Goal: Information Seeking & Learning: Learn about a topic

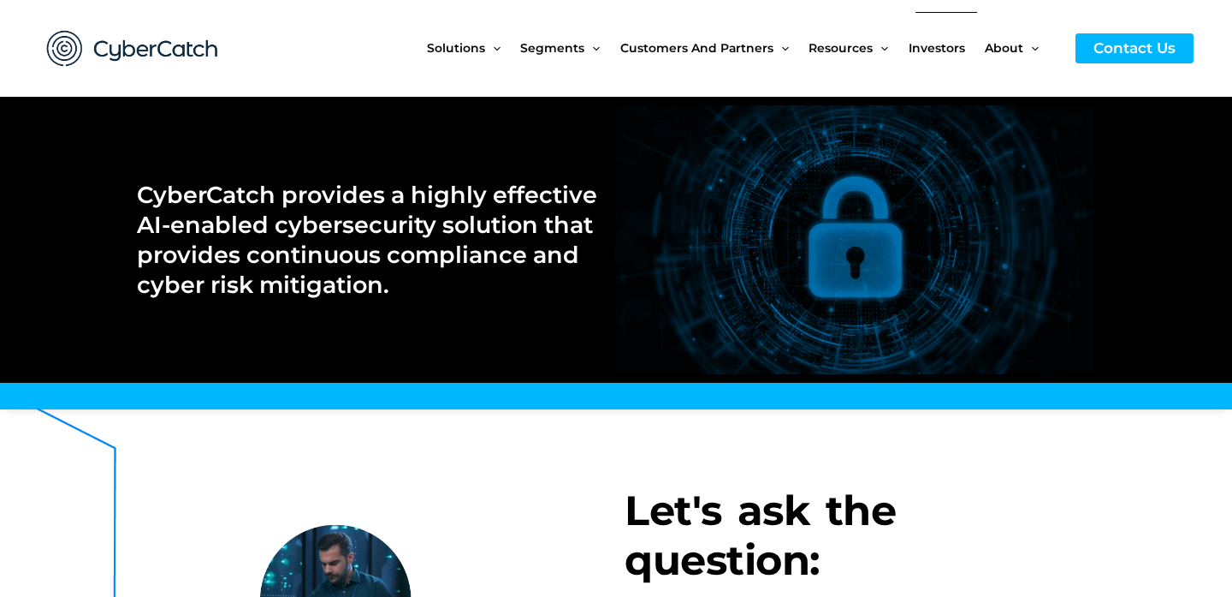
click at [939, 46] on span "Investors" at bounding box center [937, 48] width 56 height 72
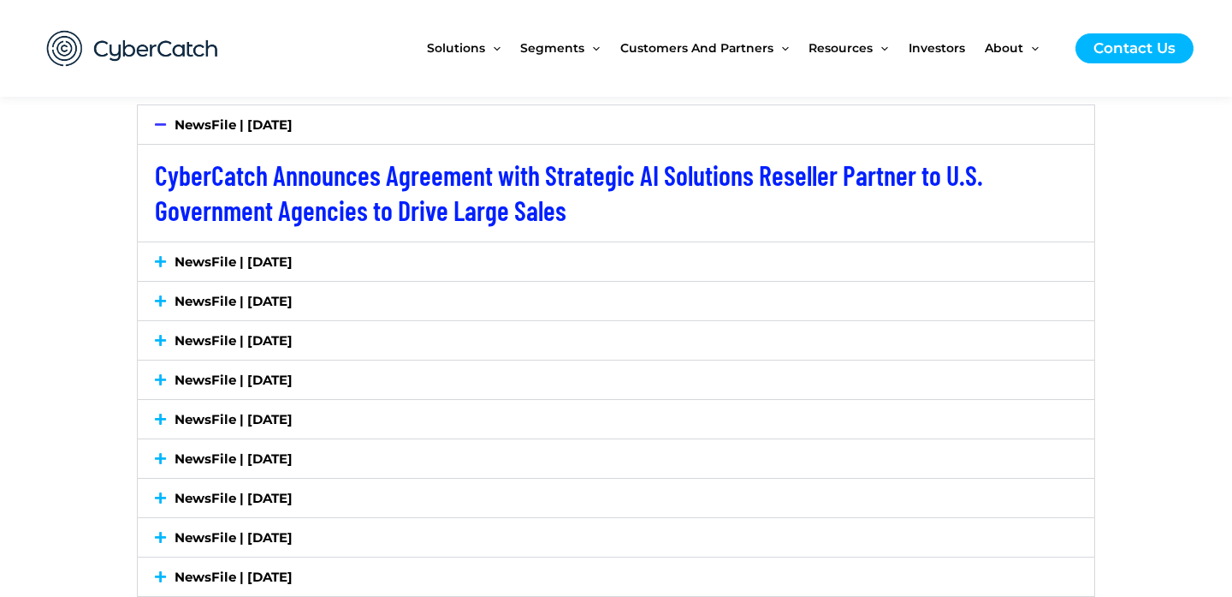
scroll to position [3124, 0]
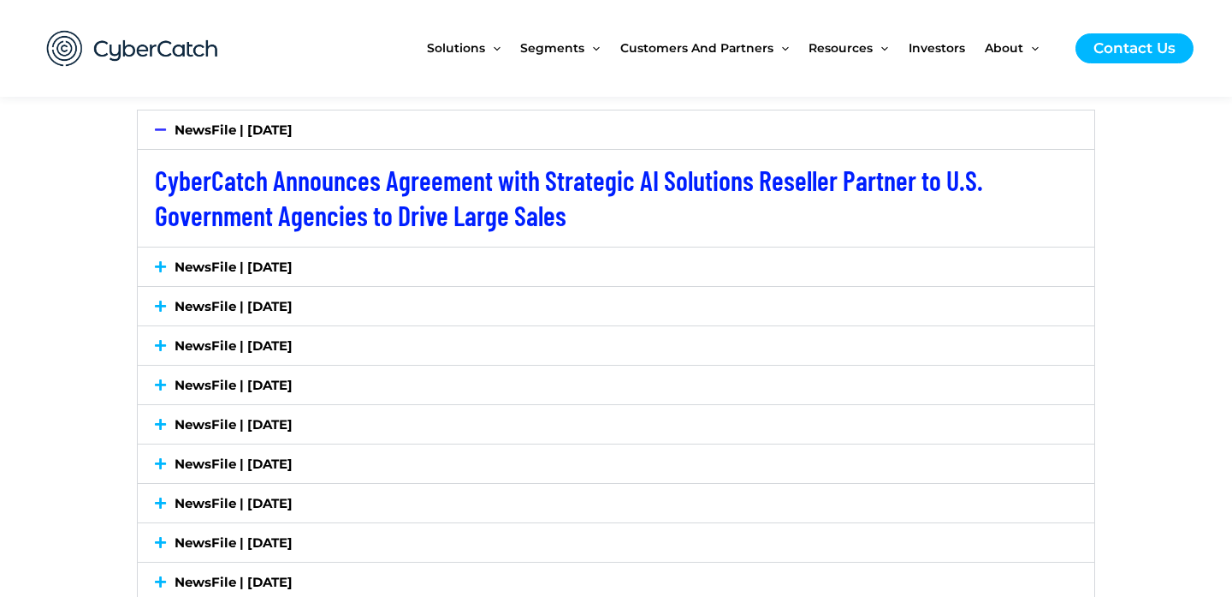
click at [159, 262] on icon at bounding box center [160, 266] width 11 height 13
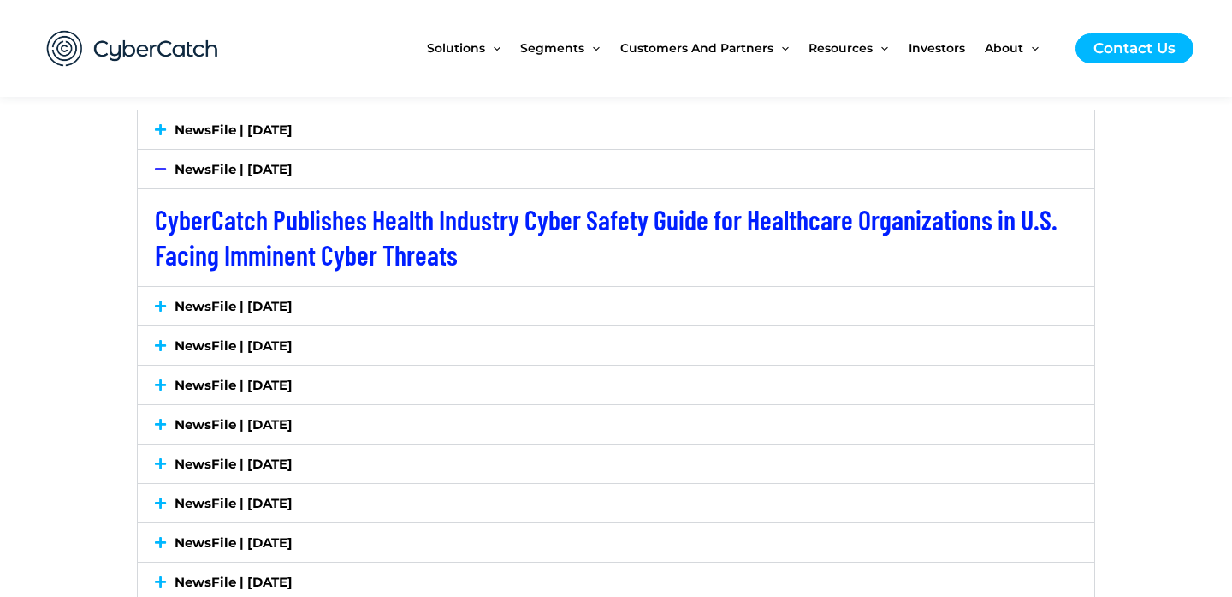
click at [148, 303] on div "NewsFile | July 2, 2025" at bounding box center [616, 306] width 957 height 39
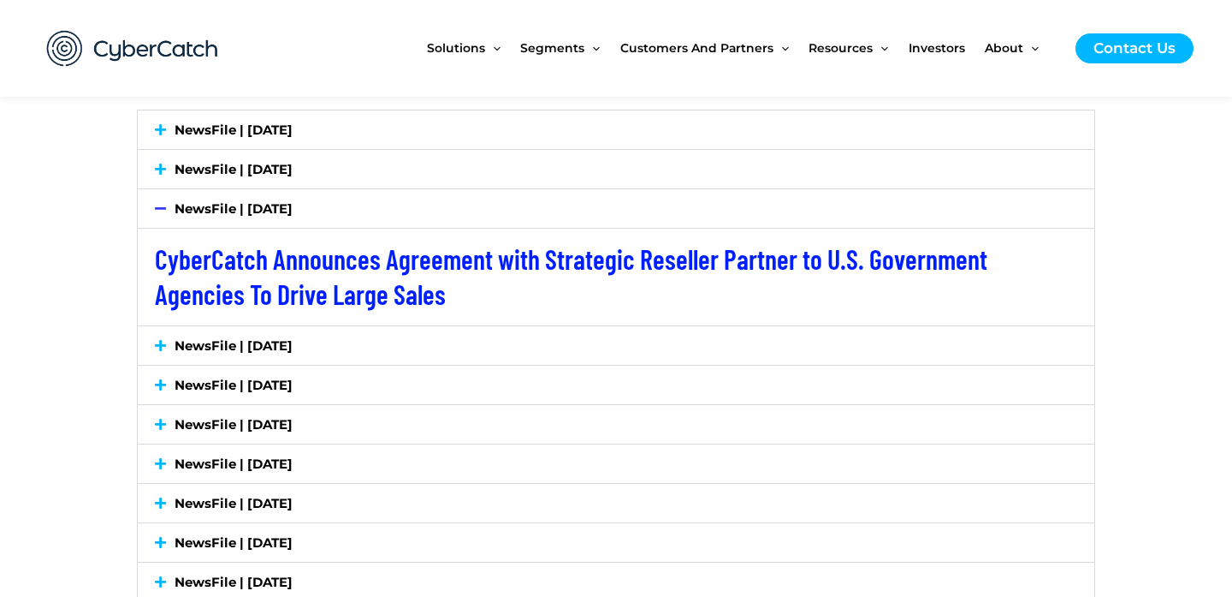
click at [159, 341] on icon at bounding box center [160, 345] width 11 height 13
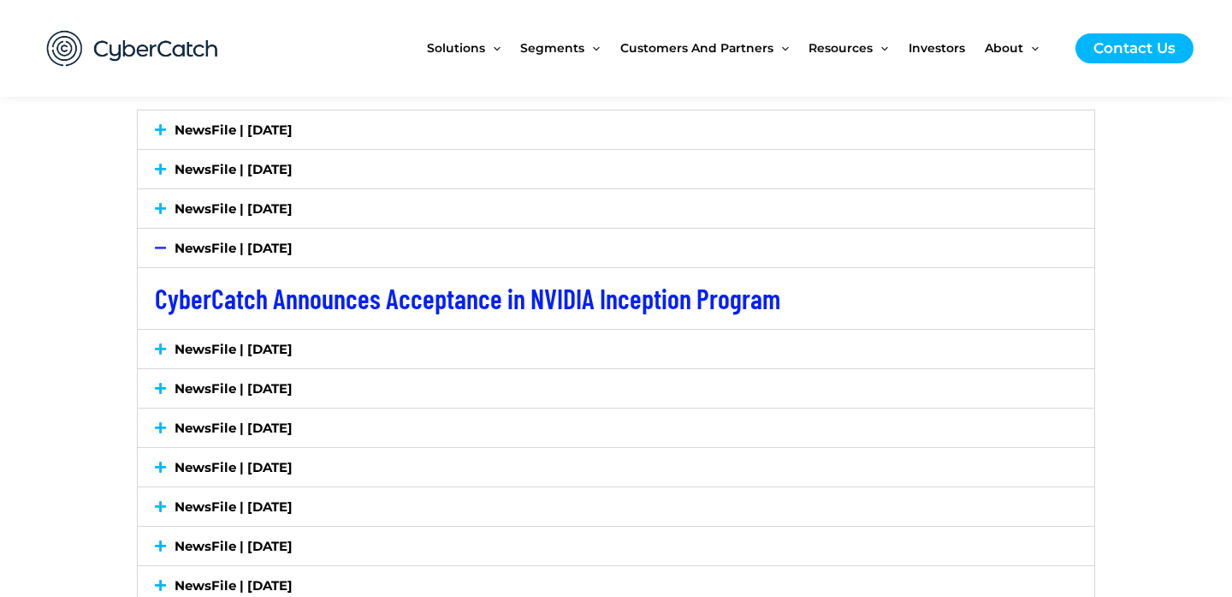
click at [159, 341] on div "NewsFile | June 10, 2025" at bounding box center [616, 348] width 957 height 39
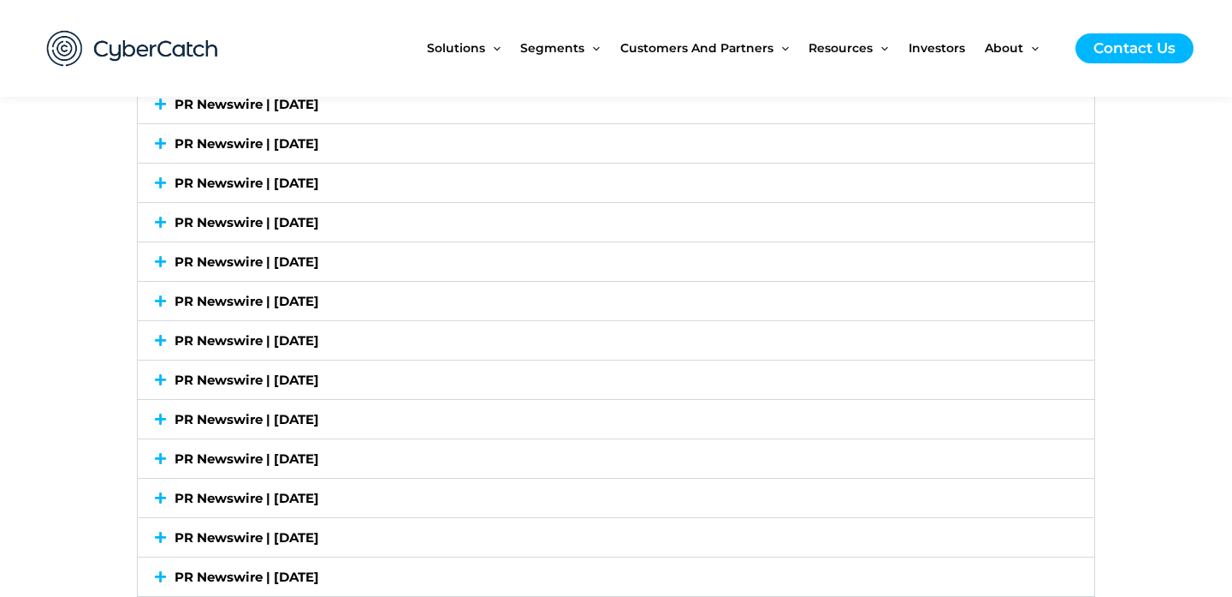
scroll to position [5499, 0]
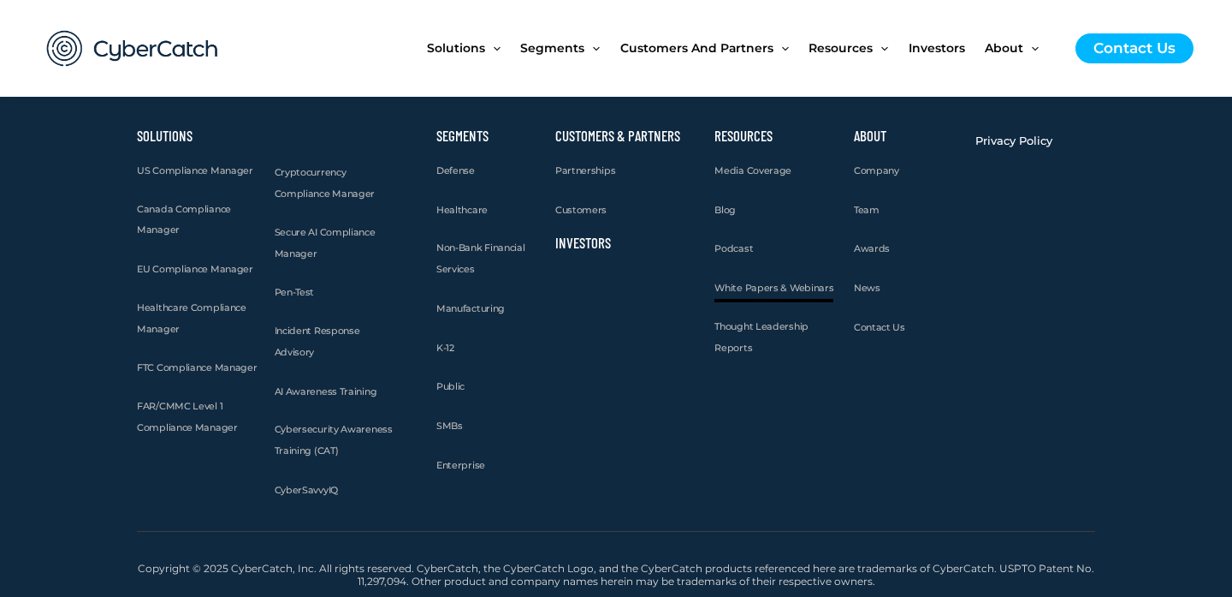
click at [779, 290] on span "White Papers & Webinars" at bounding box center [774, 288] width 119 height 12
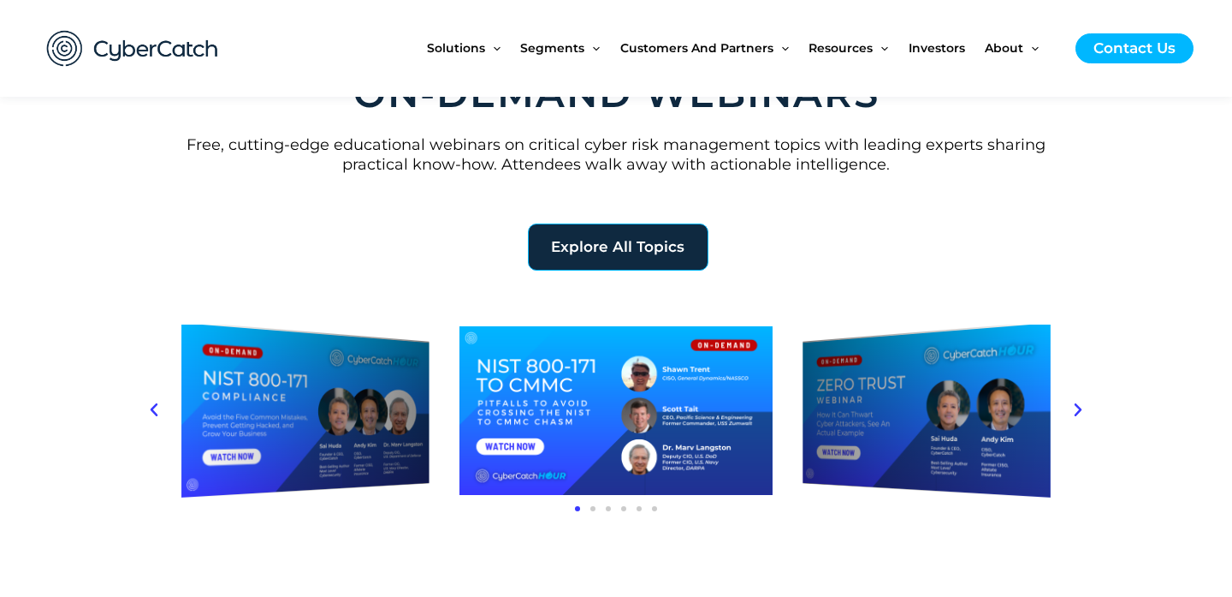
scroll to position [503, 0]
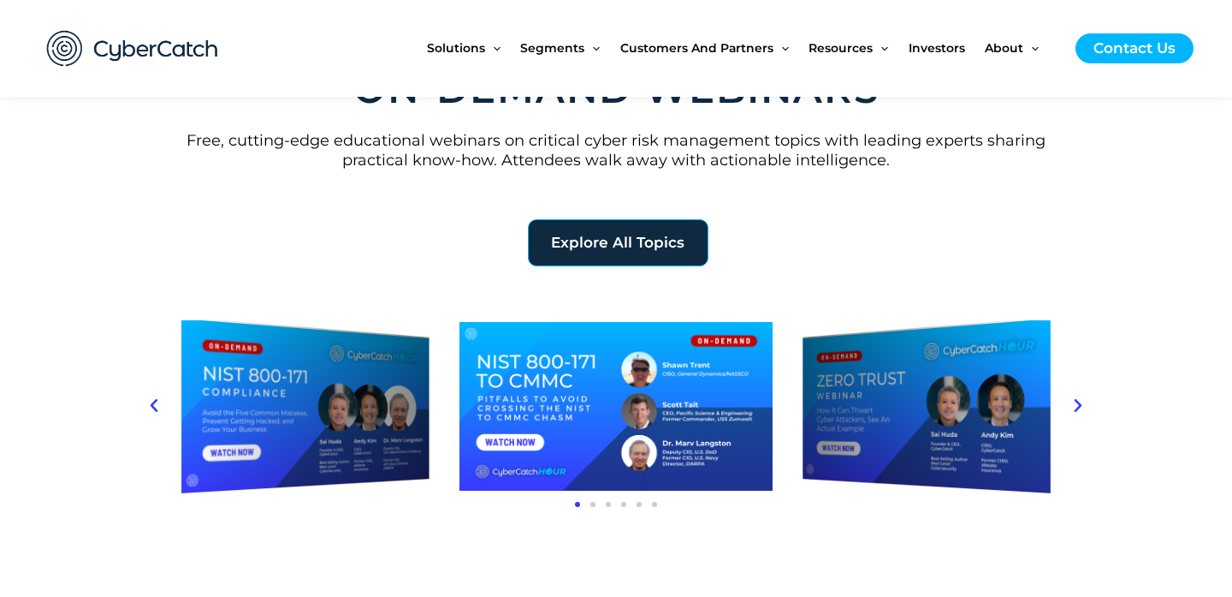
click at [307, 379] on div "NIST 800-171 Compliance Webinar" at bounding box center [305, 405] width 248 height 177
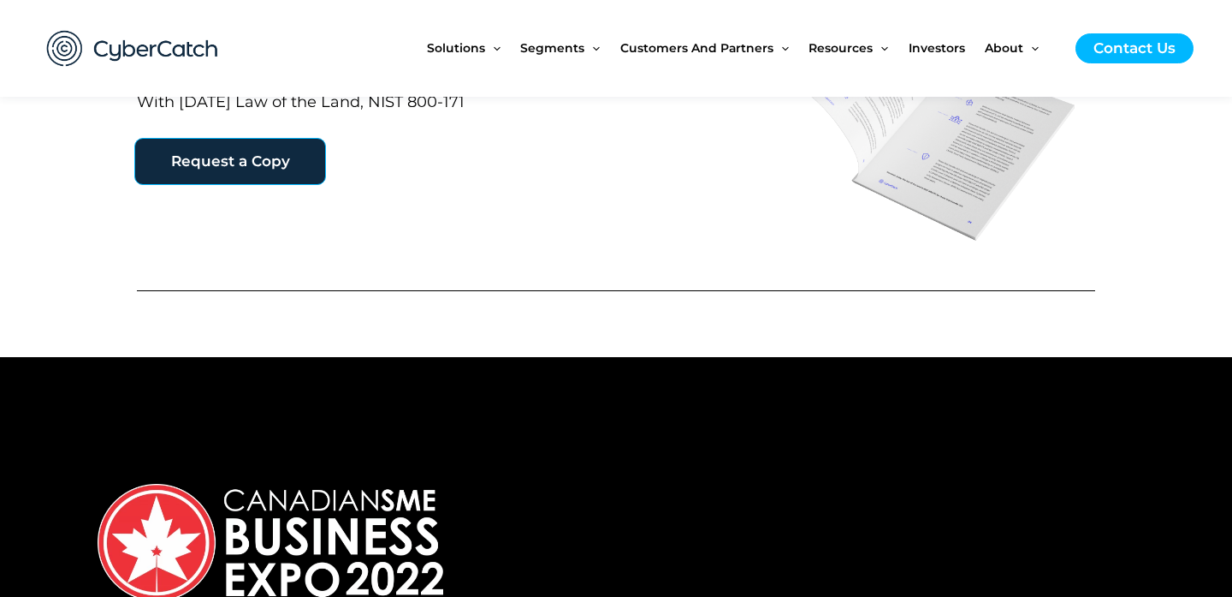
scroll to position [1082, 0]
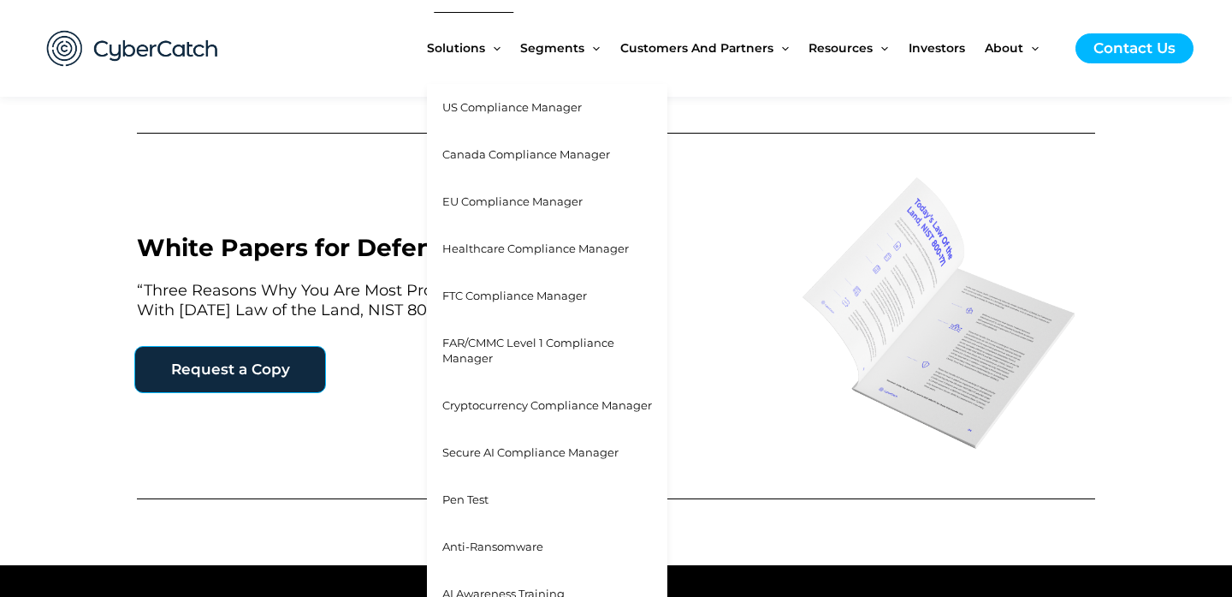
click at [500, 119] on link "US Compliance Manager" at bounding box center [547, 107] width 240 height 47
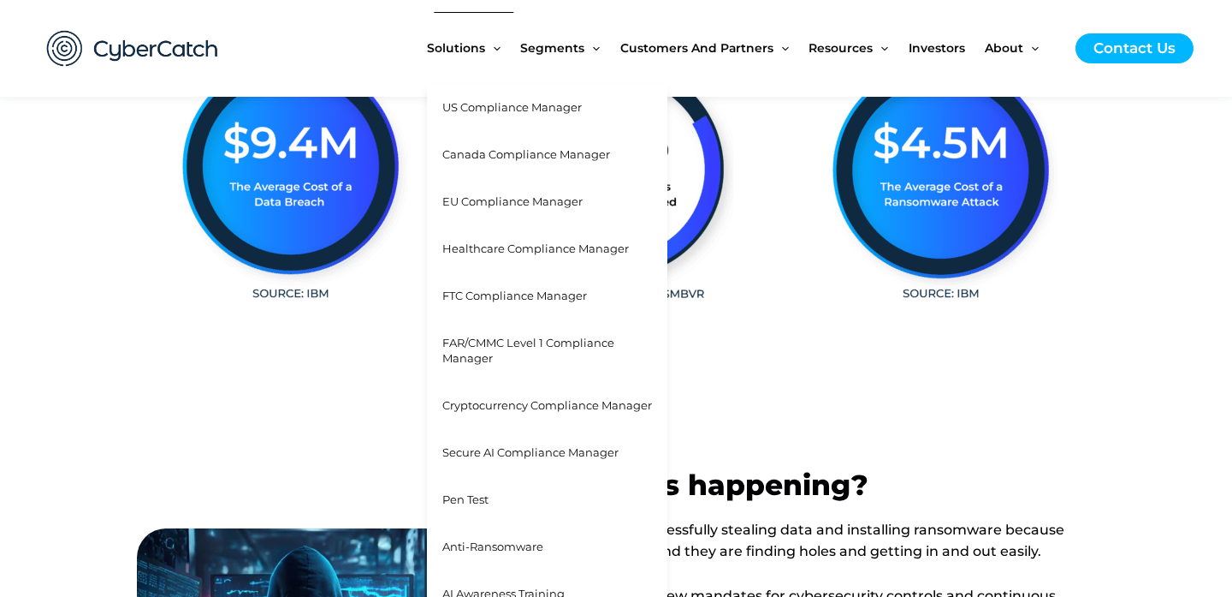
scroll to position [536, 0]
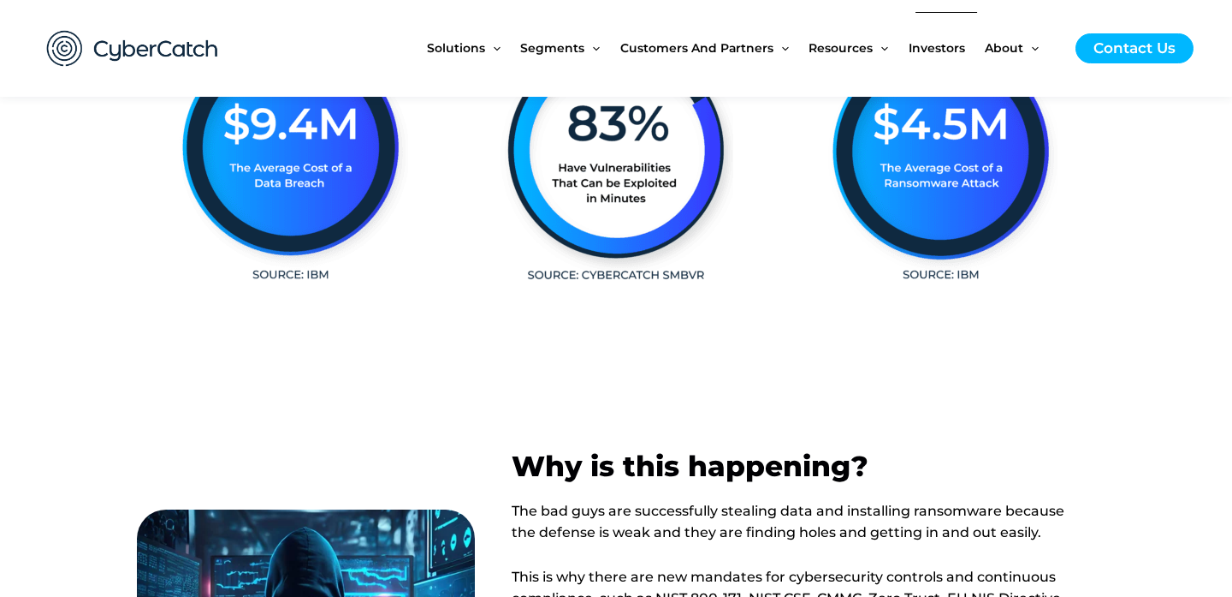
click at [941, 47] on span "Investors" at bounding box center [937, 48] width 56 height 72
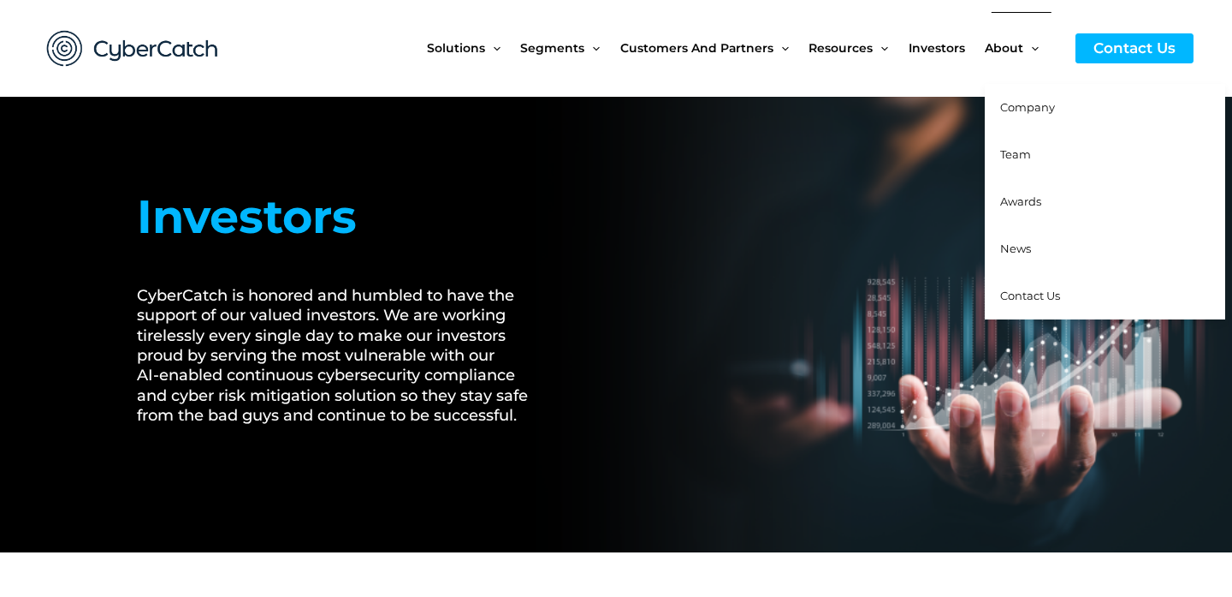
click at [1024, 110] on span "Company" at bounding box center [1027, 107] width 55 height 14
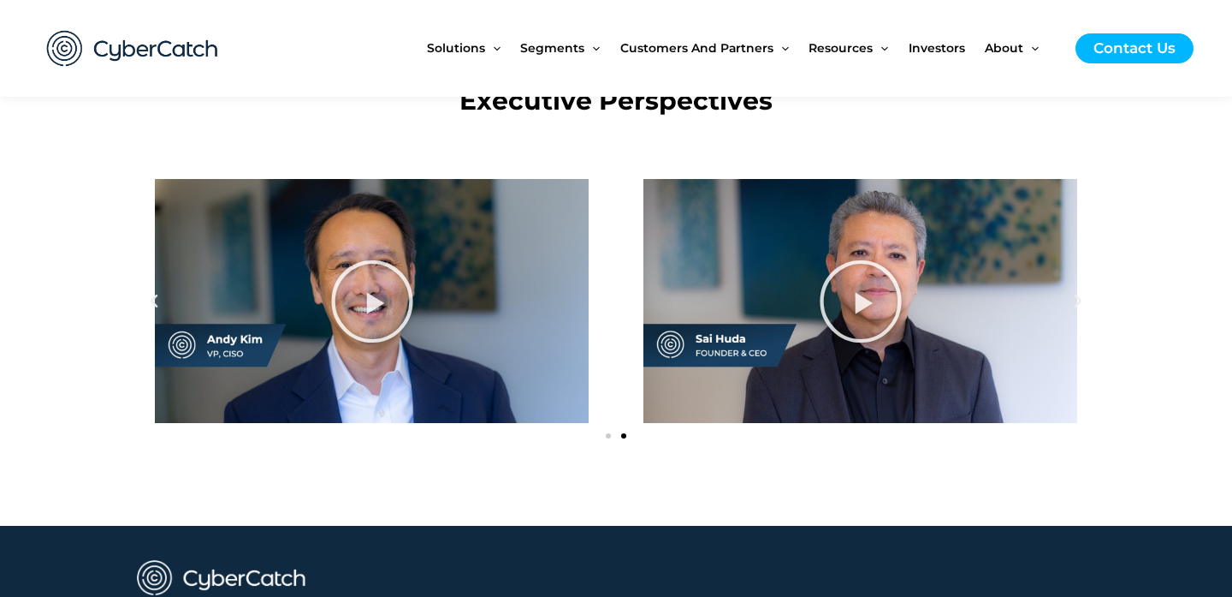
scroll to position [2000, 0]
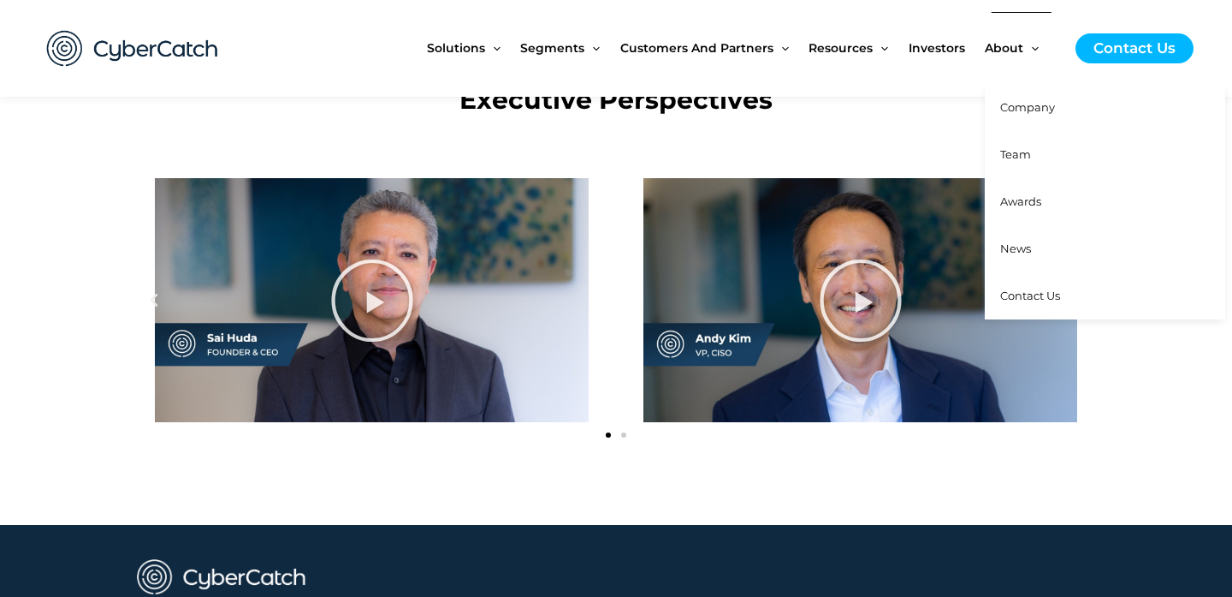
click at [1024, 154] on span "Team" at bounding box center [1015, 154] width 31 height 14
